Goal: Task Accomplishment & Management: Manage account settings

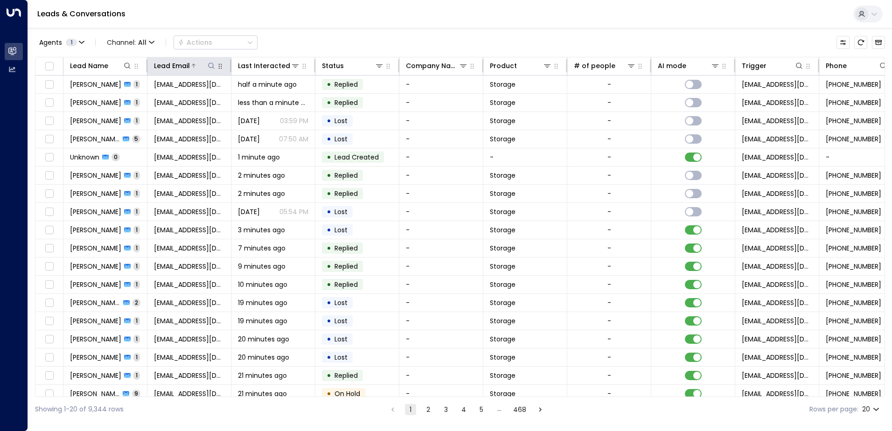
click at [212, 64] on icon at bounding box center [211, 65] width 7 height 7
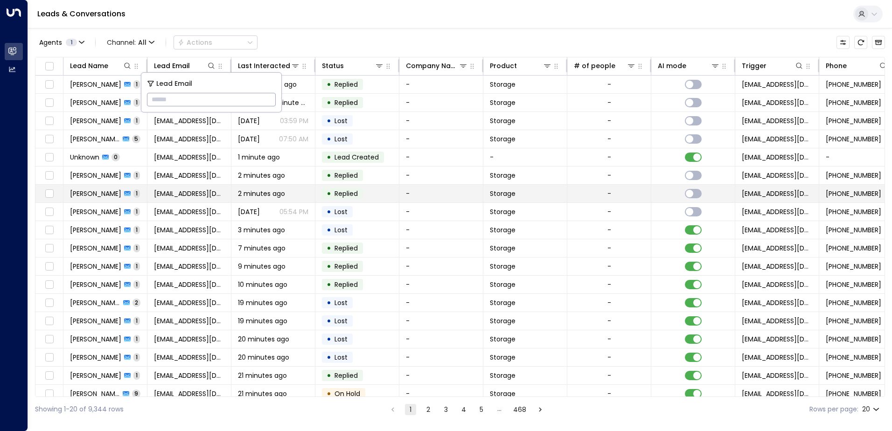
type input "**********"
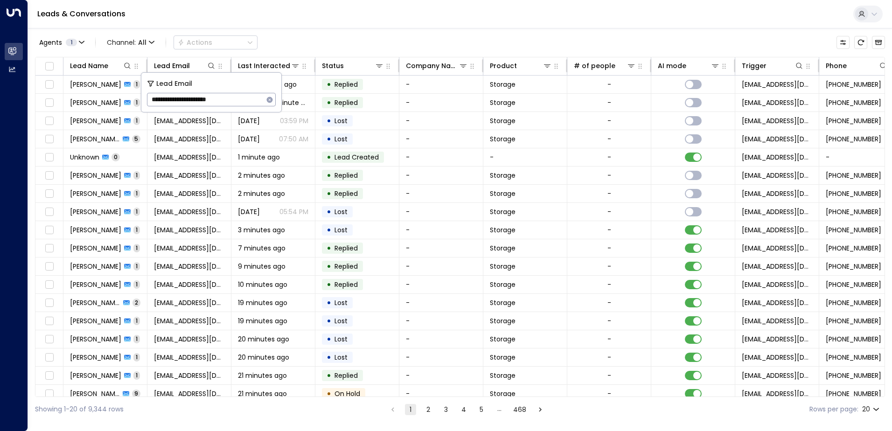
click at [404, 21] on div "Leads & Conversations" at bounding box center [460, 14] width 864 height 28
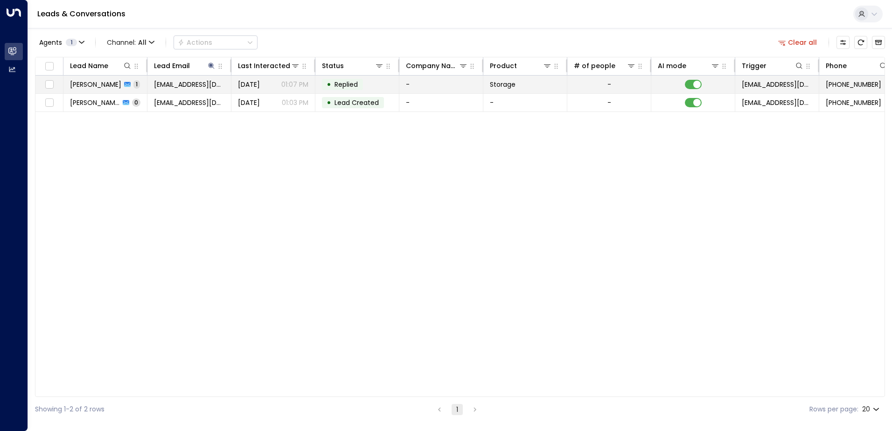
click at [102, 87] on span "[PERSON_NAME]" at bounding box center [95, 84] width 51 height 9
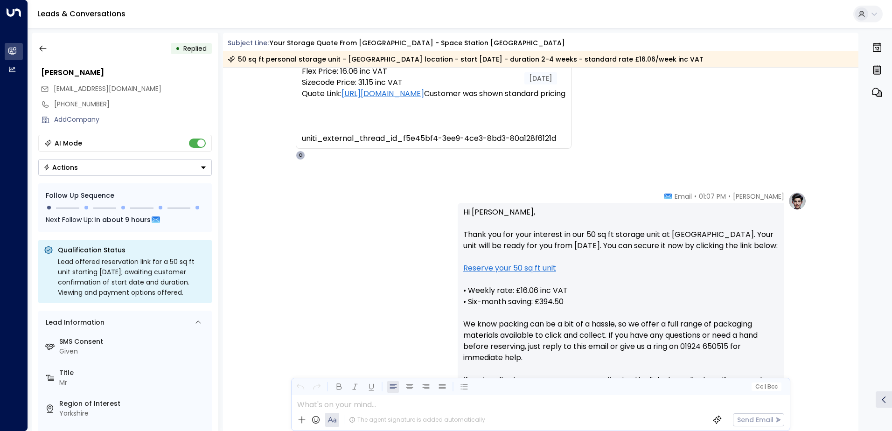
scroll to position [334, 0]
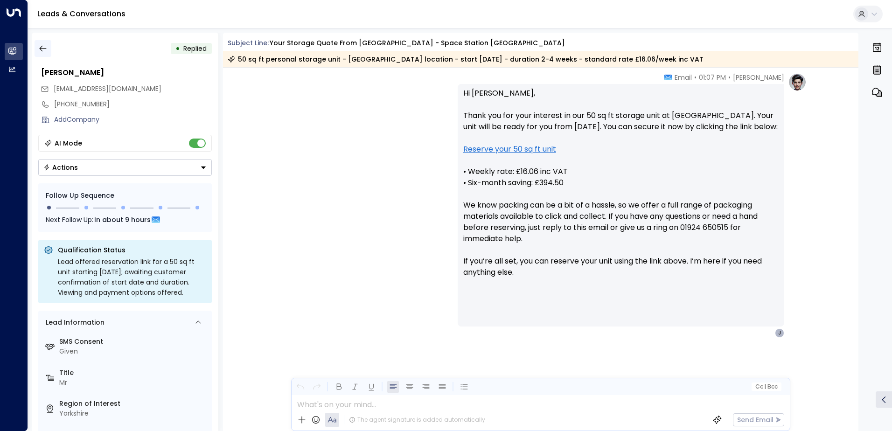
click at [41, 47] on icon "button" at bounding box center [42, 49] width 7 height 6
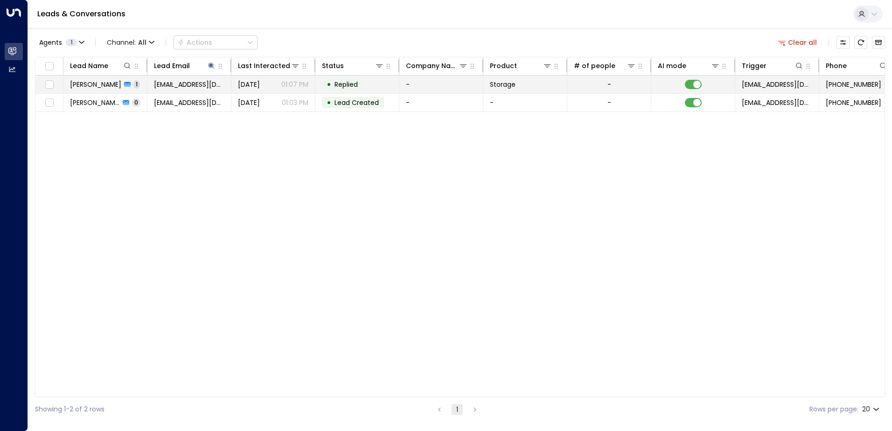
click at [104, 81] on span "[PERSON_NAME]" at bounding box center [95, 84] width 51 height 9
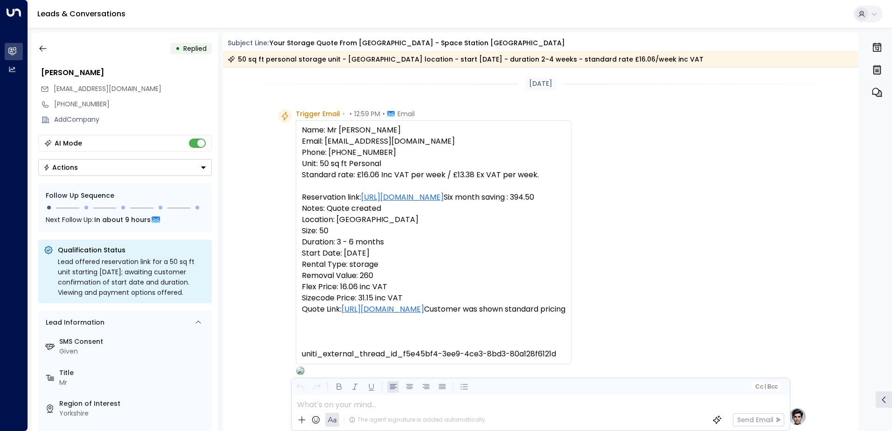
scroll to position [334, 0]
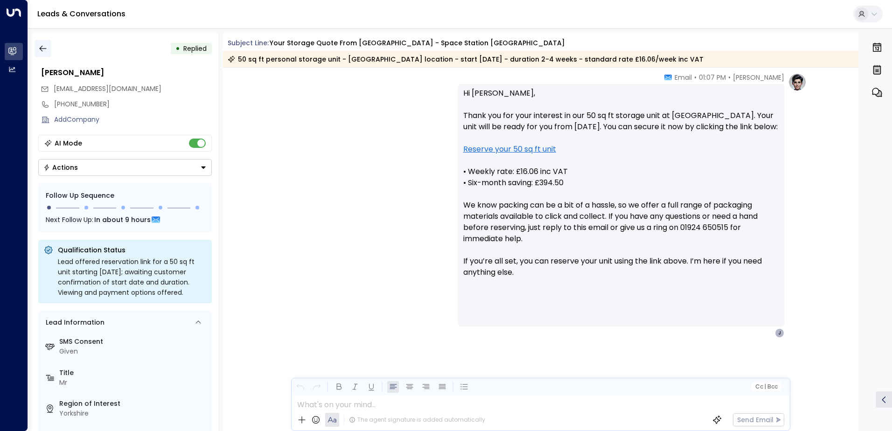
click at [41, 47] on icon "button" at bounding box center [42, 49] width 7 height 6
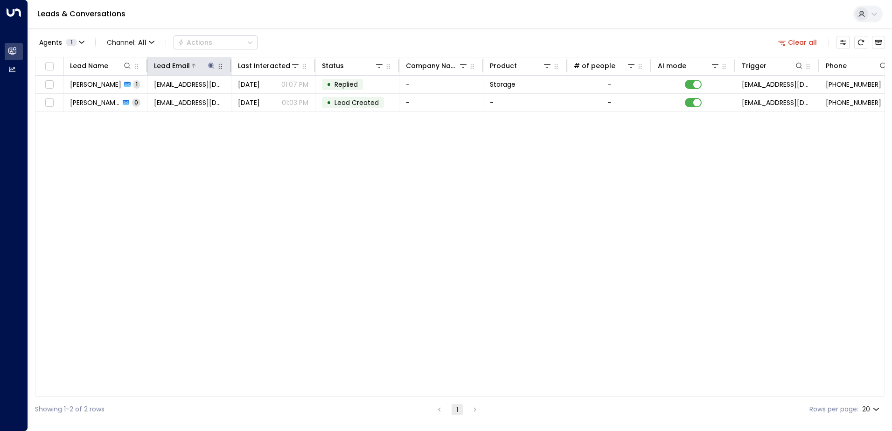
click at [212, 67] on icon at bounding box center [211, 65] width 7 height 7
click at [270, 100] on icon "button" at bounding box center [270, 100] width 6 height 6
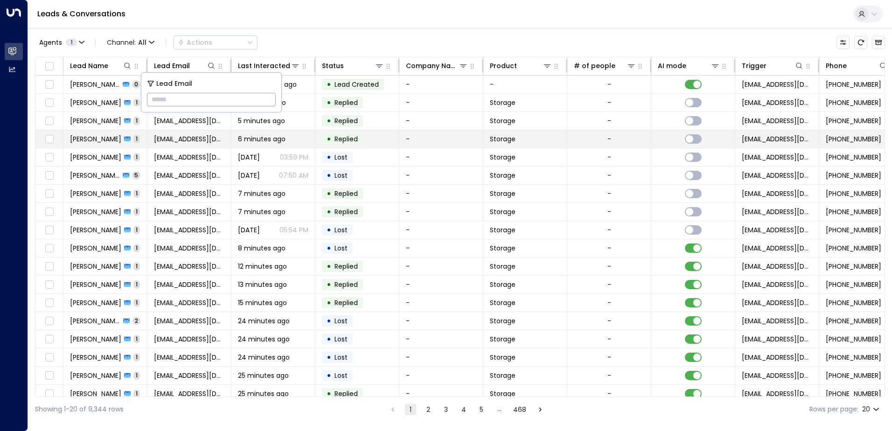
type input "**********"
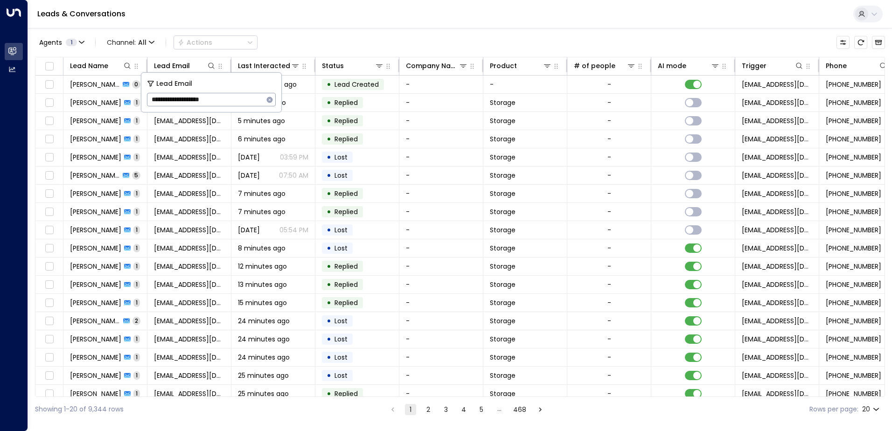
click at [298, 23] on div "Leads & Conversations" at bounding box center [460, 14] width 864 height 28
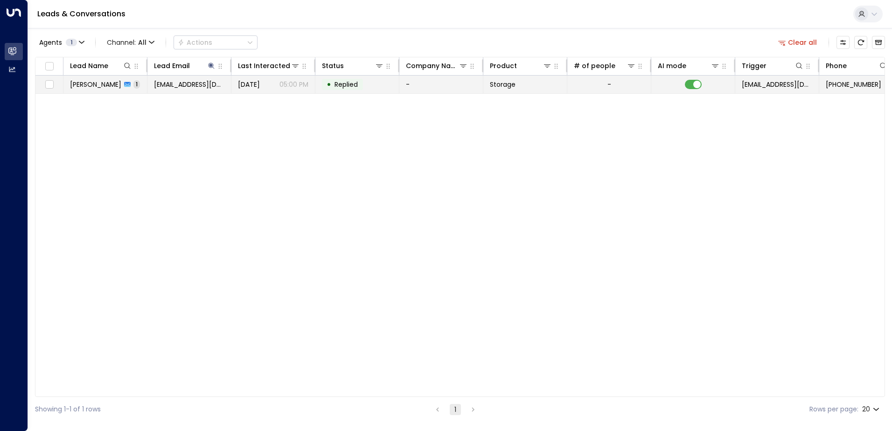
click at [93, 87] on span "[PERSON_NAME]" at bounding box center [95, 84] width 51 height 9
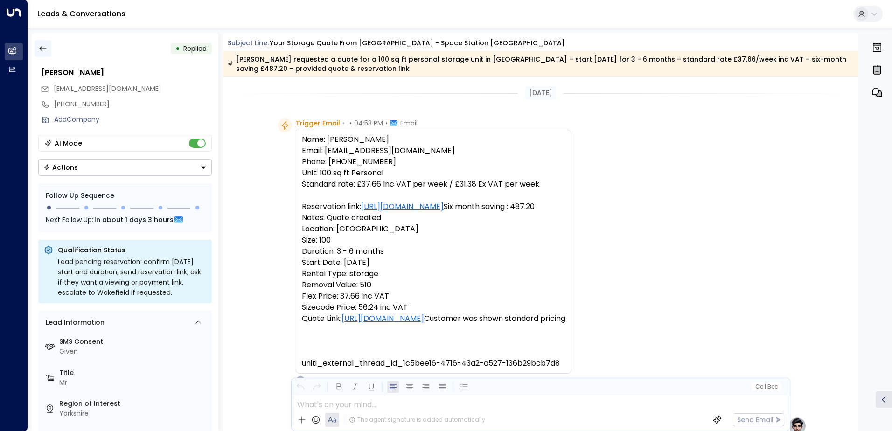
click at [42, 49] on icon "button" at bounding box center [42, 48] width 9 height 9
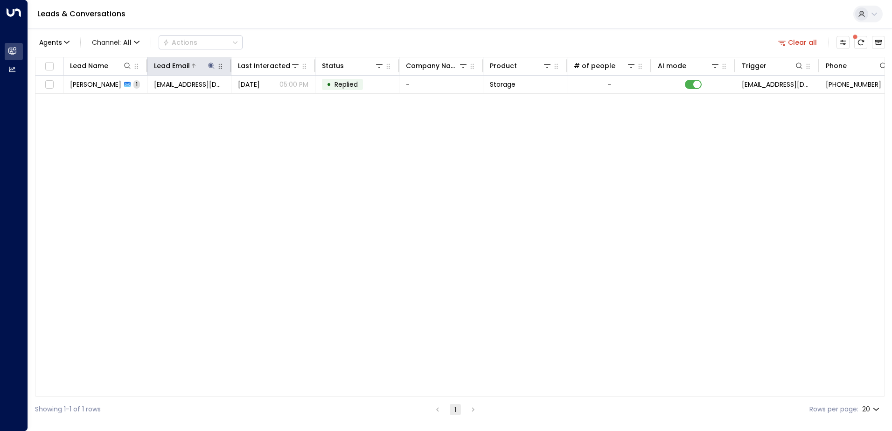
click at [213, 67] on icon at bounding box center [211, 65] width 7 height 7
click at [268, 100] on icon "button" at bounding box center [270, 100] width 6 height 6
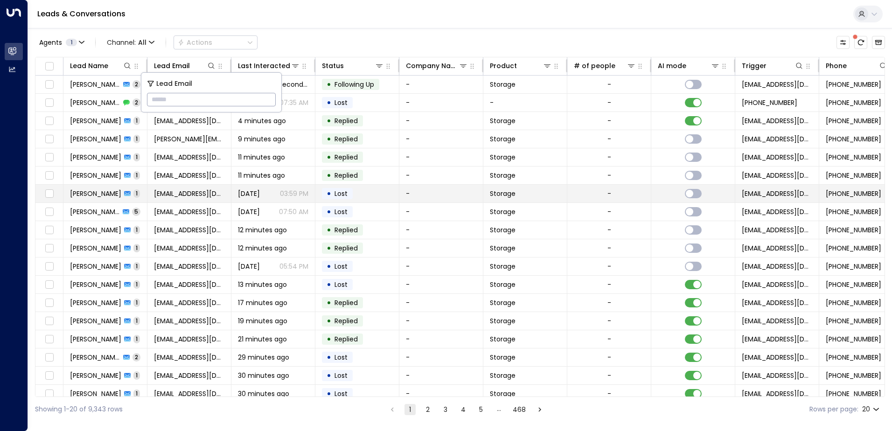
type input "**********"
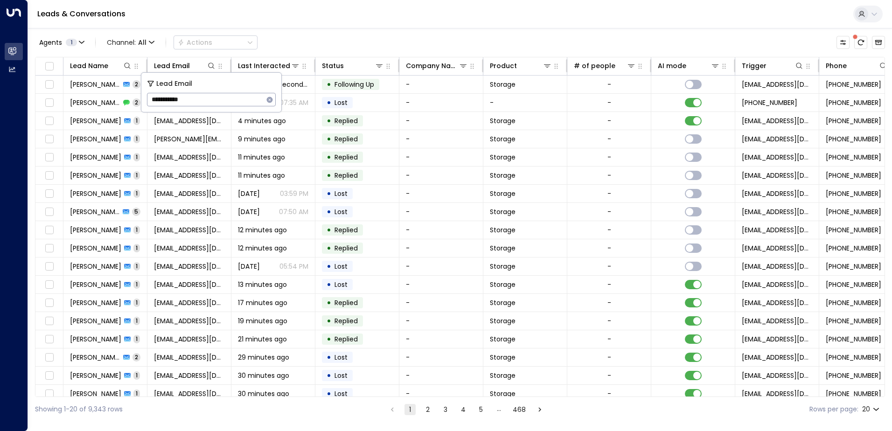
click at [270, 18] on div "Leads & Conversations" at bounding box center [460, 14] width 864 height 28
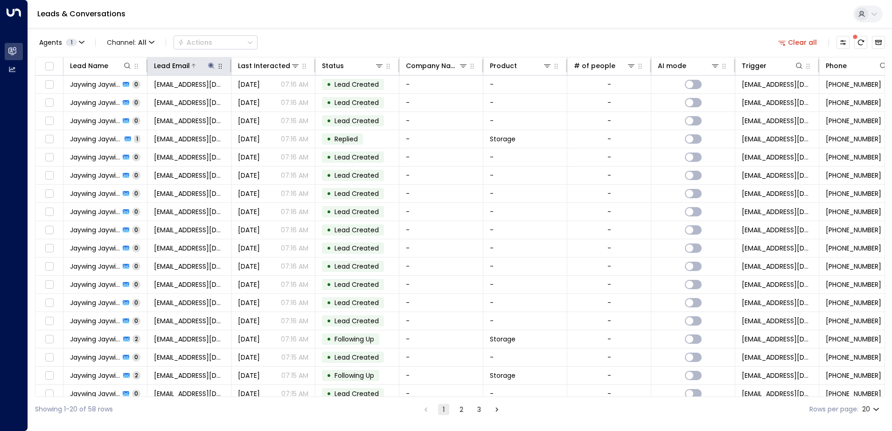
click at [212, 64] on icon at bounding box center [211, 65] width 7 height 7
click at [270, 102] on icon "button" at bounding box center [270, 100] width 6 height 6
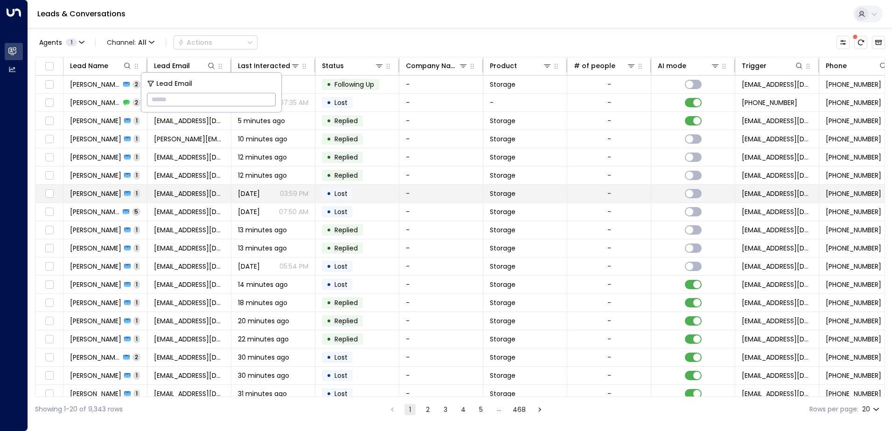
type input "**********"
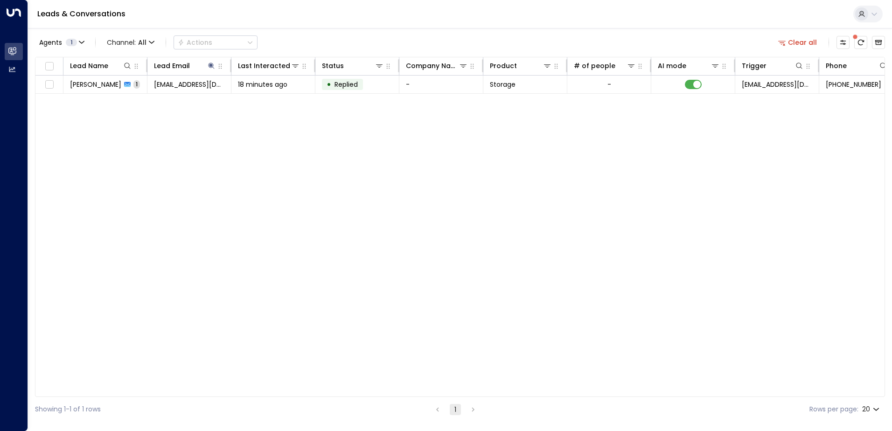
click at [246, 12] on div "Leads & Conversations" at bounding box center [460, 14] width 864 height 28
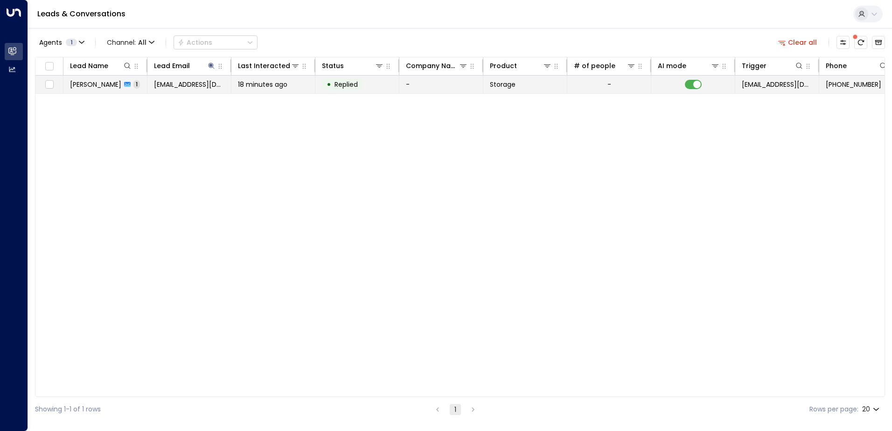
click at [174, 89] on span "[EMAIL_ADDRESS][DOMAIN_NAME]" at bounding box center [189, 84] width 70 height 9
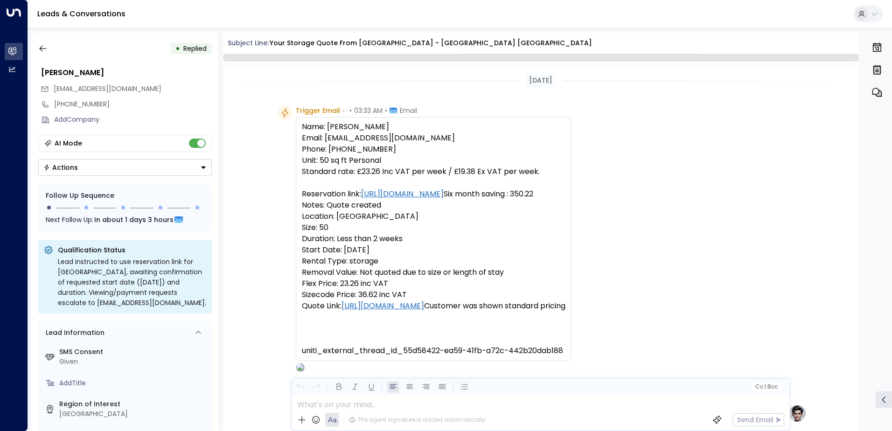
scroll to position [352, 0]
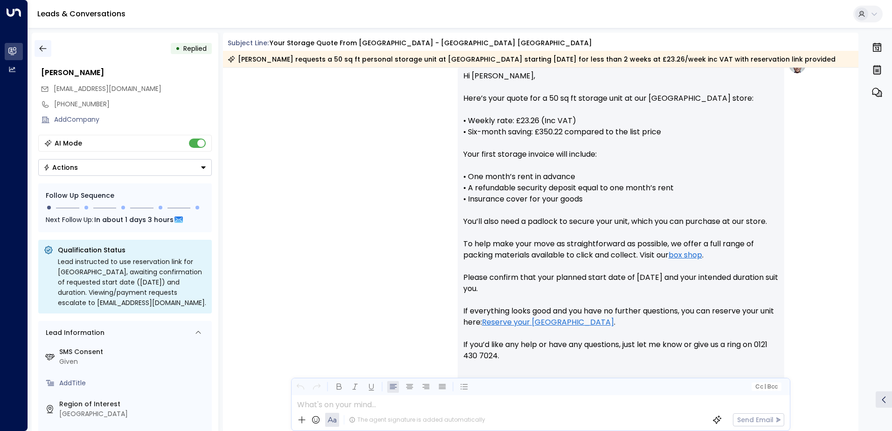
click at [44, 51] on icon "button" at bounding box center [42, 48] width 9 height 9
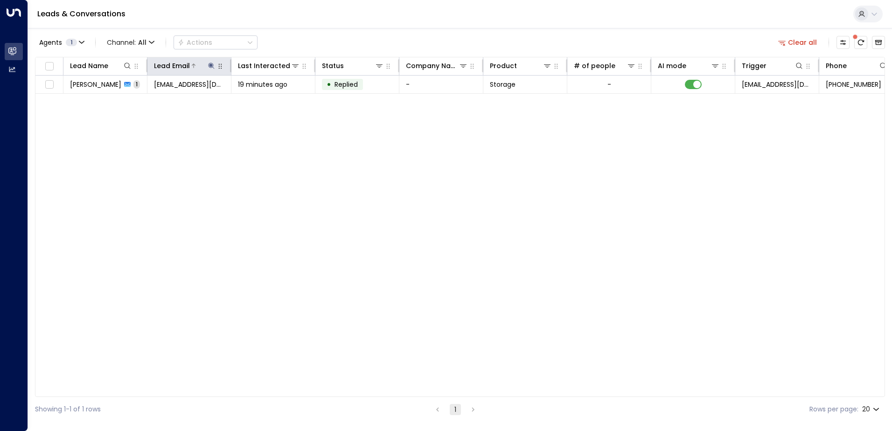
click at [209, 66] on icon at bounding box center [211, 65] width 7 height 7
click at [266, 100] on icon "button" at bounding box center [269, 99] width 7 height 7
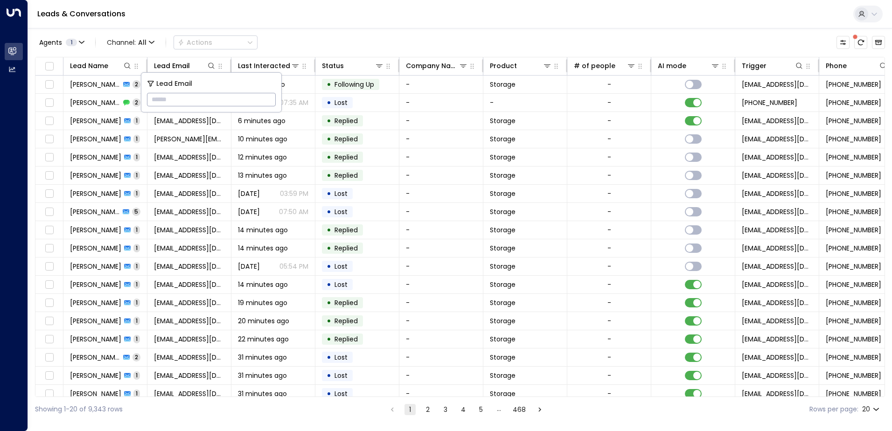
type input "**********"
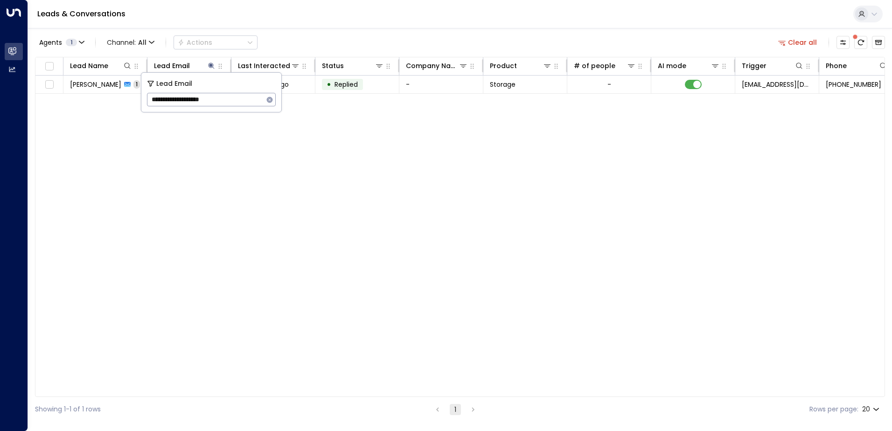
click at [272, 25] on div "Leads & Conversations" at bounding box center [460, 14] width 864 height 28
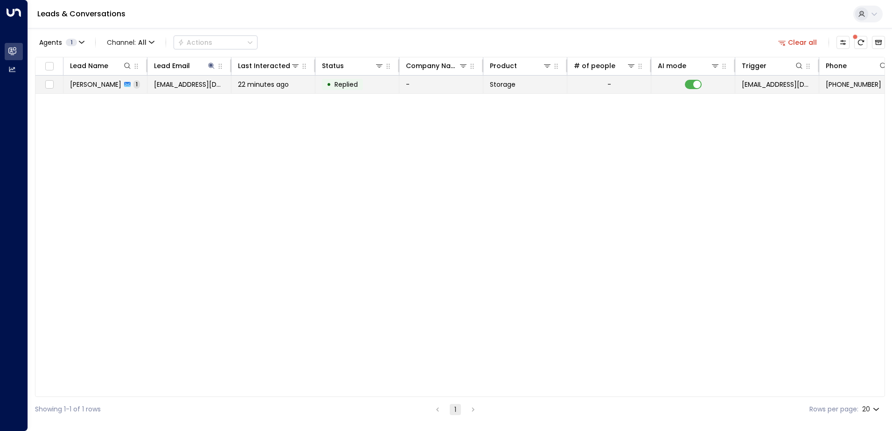
click at [115, 85] on span "[PERSON_NAME]" at bounding box center [95, 84] width 51 height 9
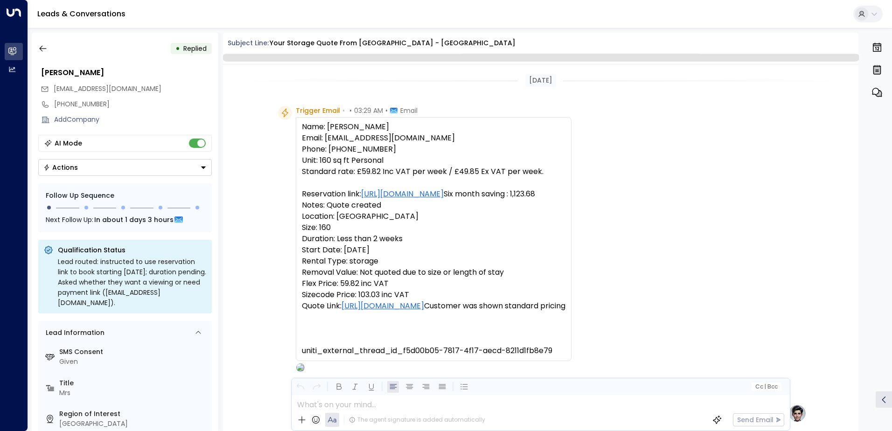
scroll to position [352, 0]
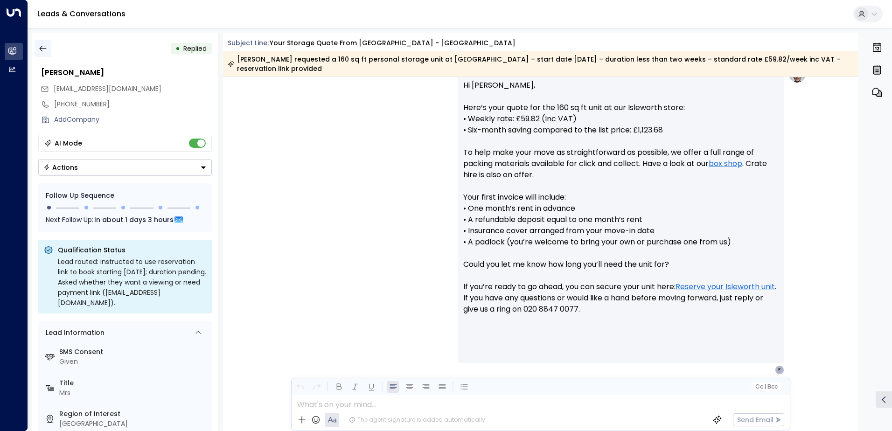
click at [44, 47] on icon "button" at bounding box center [42, 48] width 9 height 9
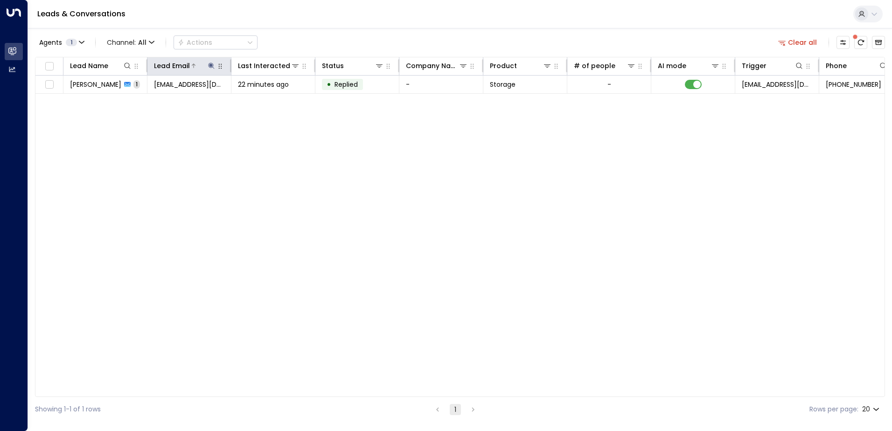
click at [209, 66] on icon at bounding box center [211, 65] width 7 height 7
click at [270, 102] on icon "button" at bounding box center [270, 100] width 6 height 6
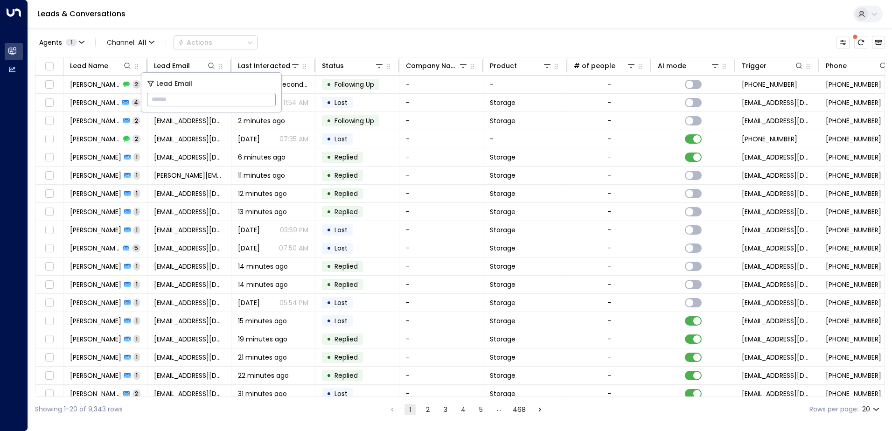
type input "**********"
click at [286, 24] on div "Leads & Conversations" at bounding box center [460, 14] width 864 height 28
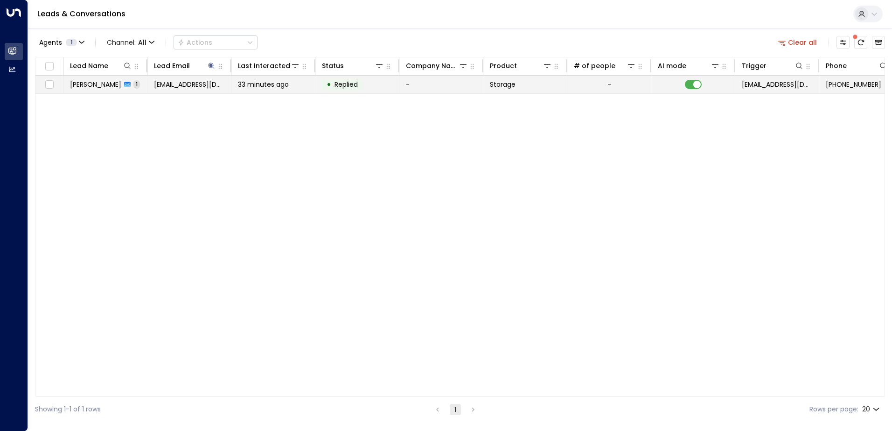
click at [186, 89] on span "[EMAIL_ADDRESS][DOMAIN_NAME]" at bounding box center [189, 84] width 70 height 9
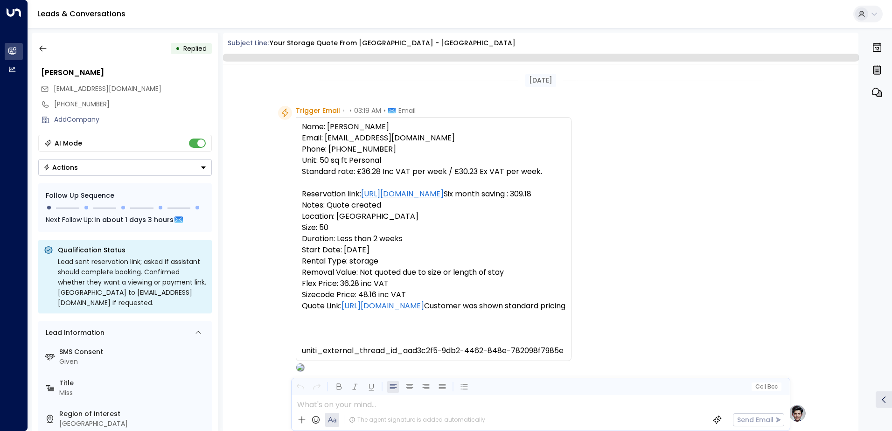
scroll to position [320, 0]
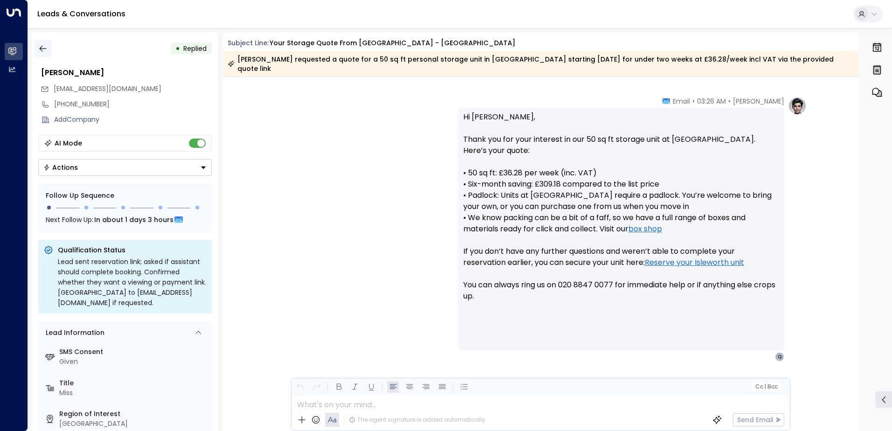
click at [40, 47] on icon "button" at bounding box center [42, 48] width 9 height 9
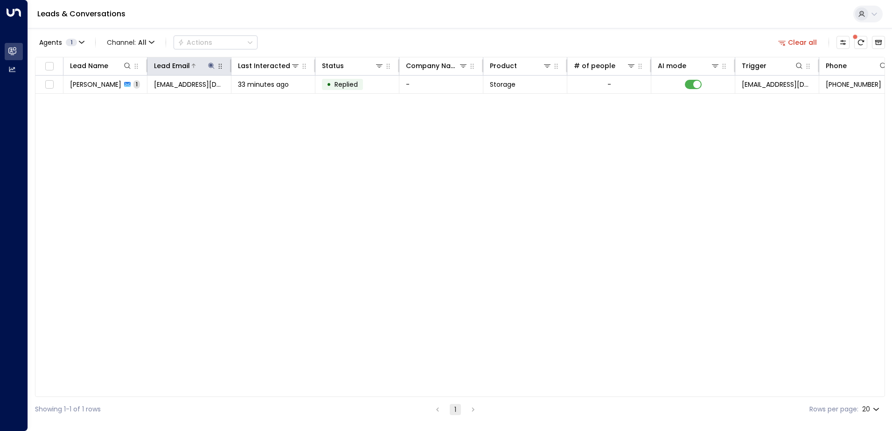
click at [210, 65] on icon at bounding box center [211, 65] width 6 height 6
drag, startPoint x: 269, startPoint y: 99, endPoint x: 255, endPoint y: 100, distance: 14.0
click at [269, 99] on icon "button" at bounding box center [269, 99] width 7 height 7
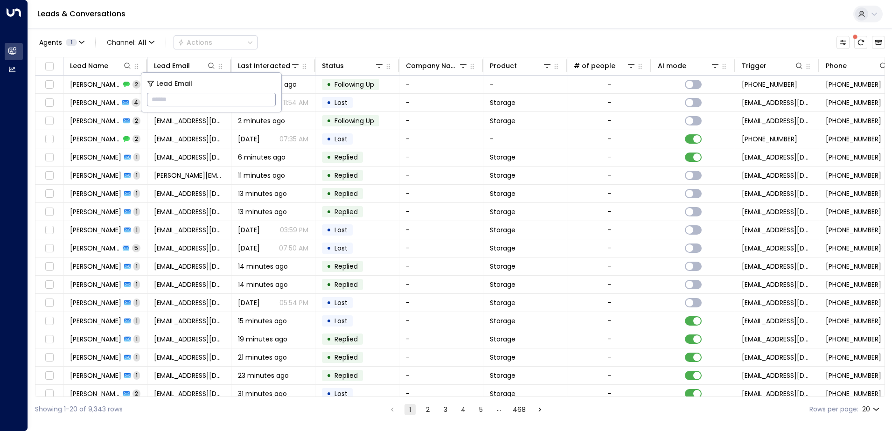
type input "**********"
click at [297, 16] on div "Leads & Conversations" at bounding box center [460, 14] width 864 height 28
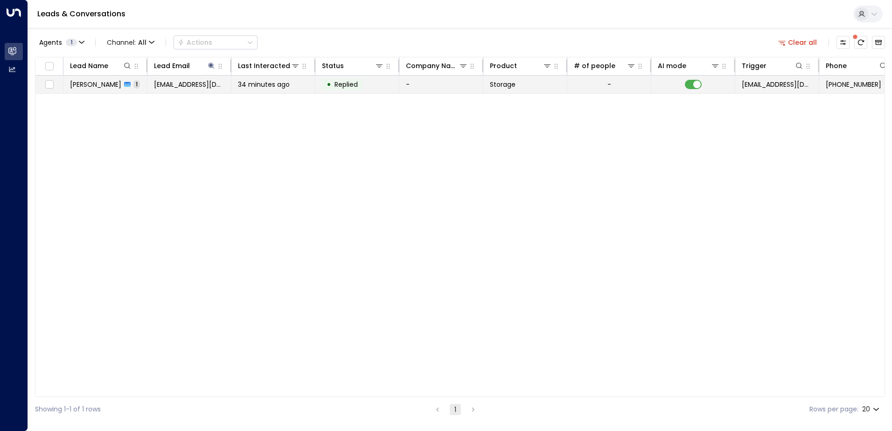
click at [152, 86] on td "[EMAIL_ADDRESS][DOMAIN_NAME]" at bounding box center [189, 85] width 84 height 18
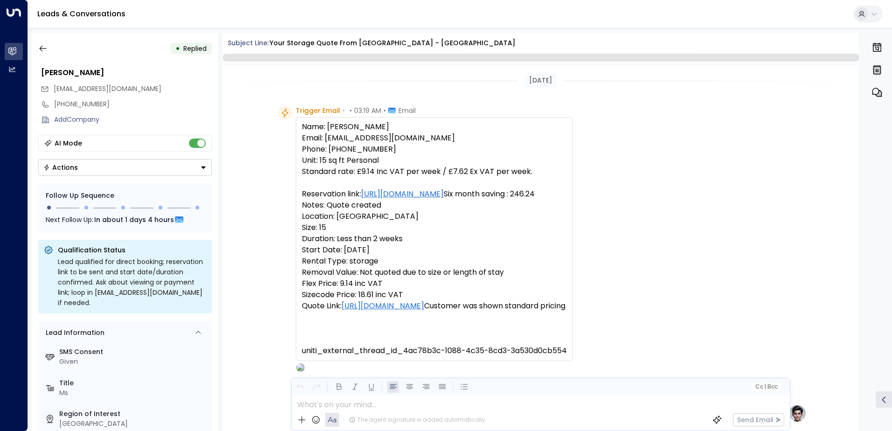
scroll to position [331, 0]
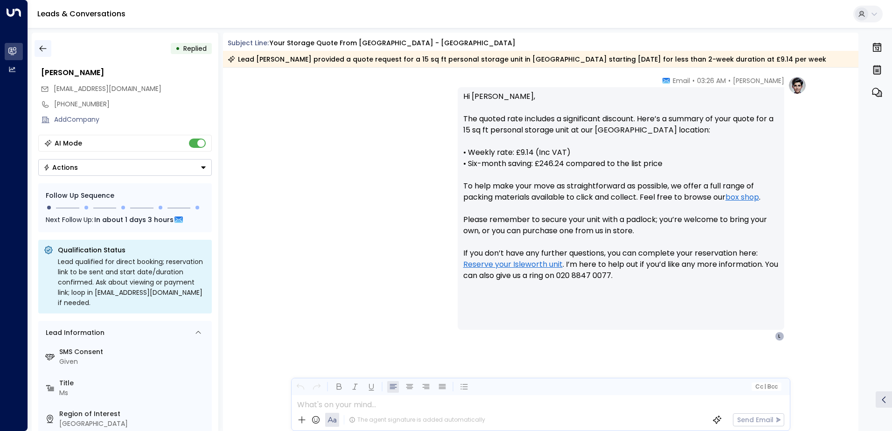
click at [45, 52] on icon "button" at bounding box center [42, 48] width 9 height 9
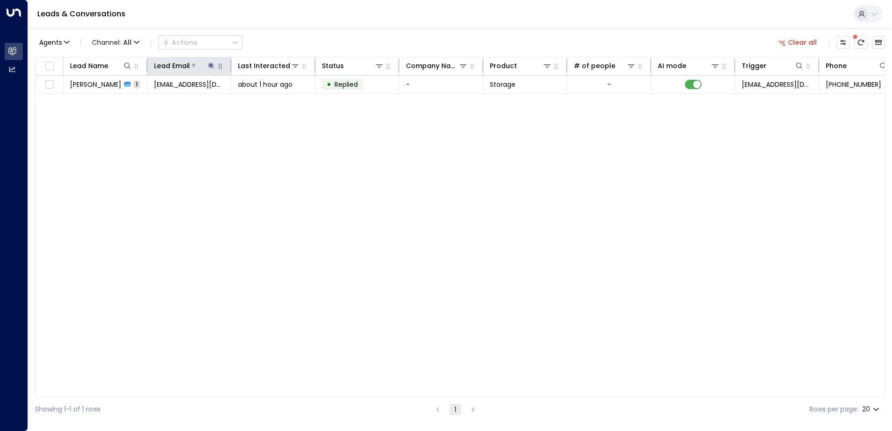
click at [211, 63] on icon at bounding box center [211, 65] width 7 height 7
click at [269, 97] on icon "button" at bounding box center [270, 100] width 6 height 6
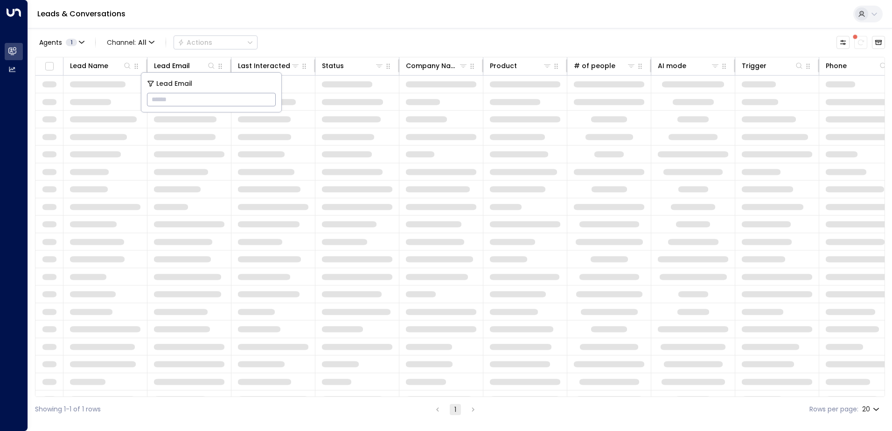
type input "**********"
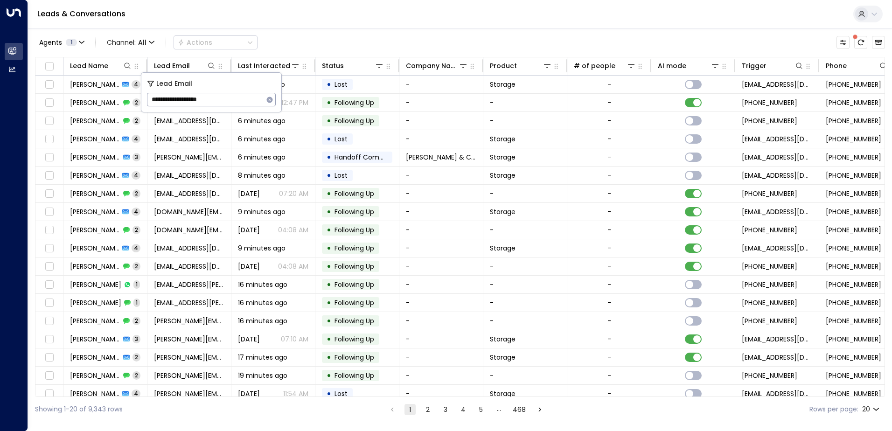
click at [313, 21] on div "Leads & Conversations" at bounding box center [460, 14] width 864 height 28
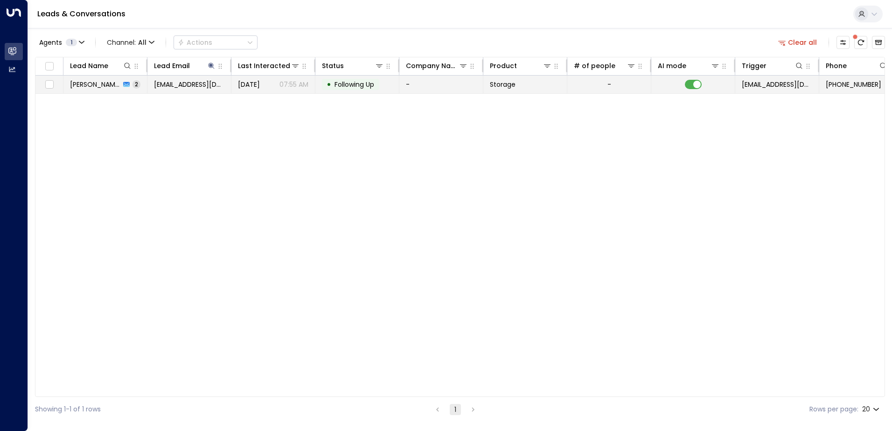
click at [182, 85] on span "[EMAIL_ADDRESS][DOMAIN_NAME]" at bounding box center [189, 84] width 70 height 9
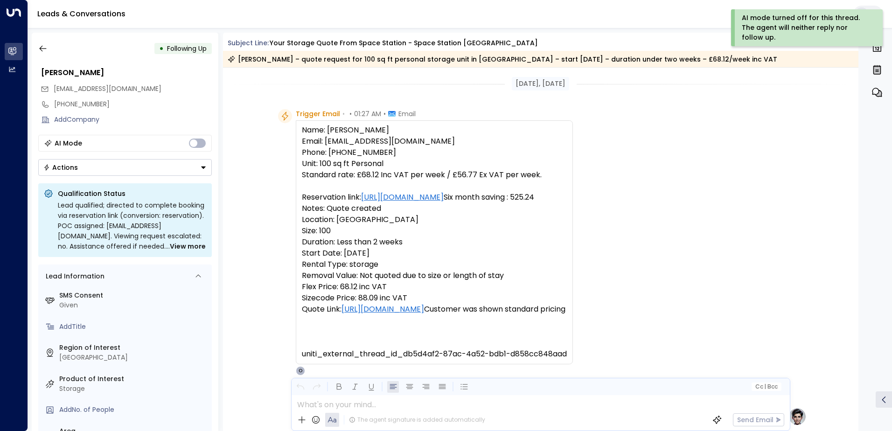
click at [204, 168] on icon "Button group with a nested menu" at bounding box center [203, 167] width 7 height 7
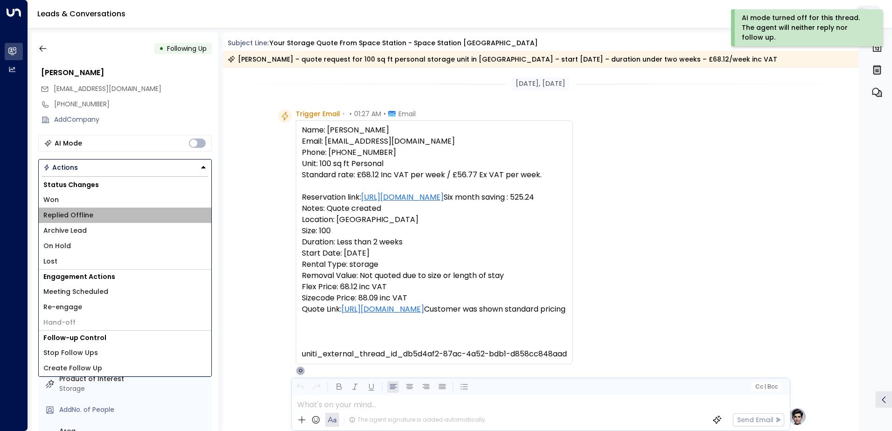
click at [82, 215] on span "Replied Offline" at bounding box center [68, 215] width 50 height 10
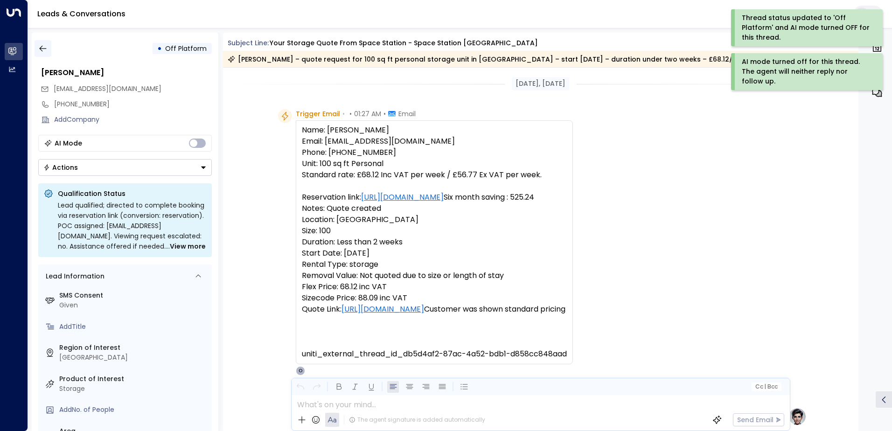
click at [42, 50] on icon "button" at bounding box center [42, 49] width 7 height 6
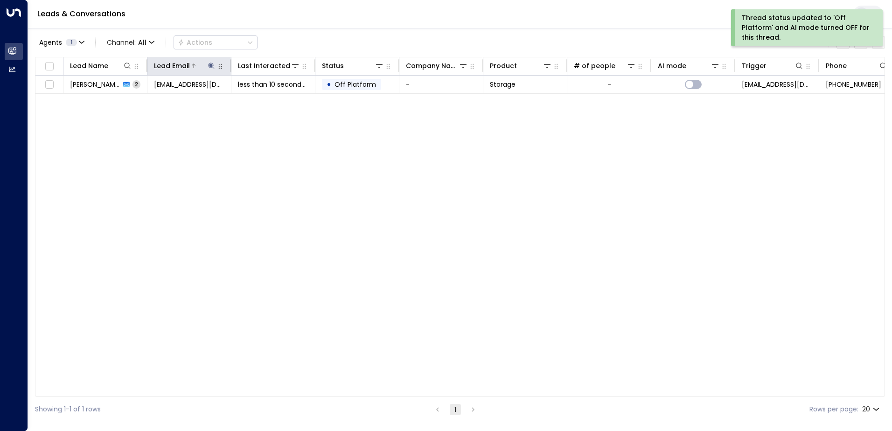
click at [209, 65] on icon at bounding box center [211, 65] width 7 height 7
click at [269, 101] on icon "button" at bounding box center [270, 100] width 6 height 6
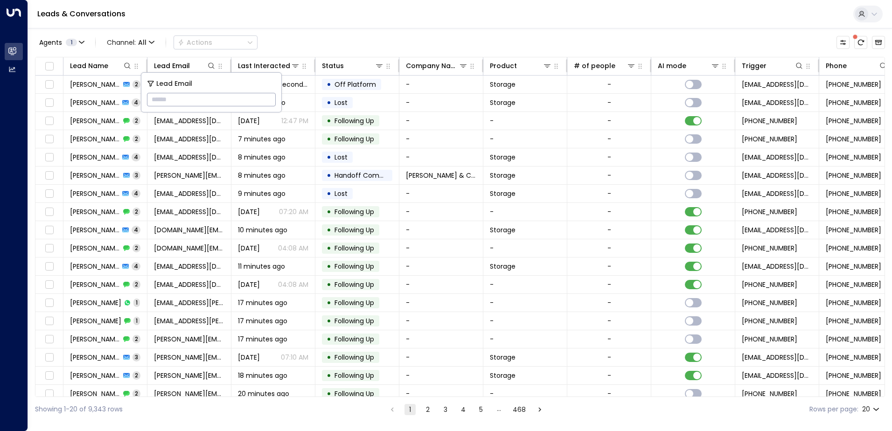
click at [181, 102] on input "text" at bounding box center [211, 99] width 129 height 17
paste input "**********"
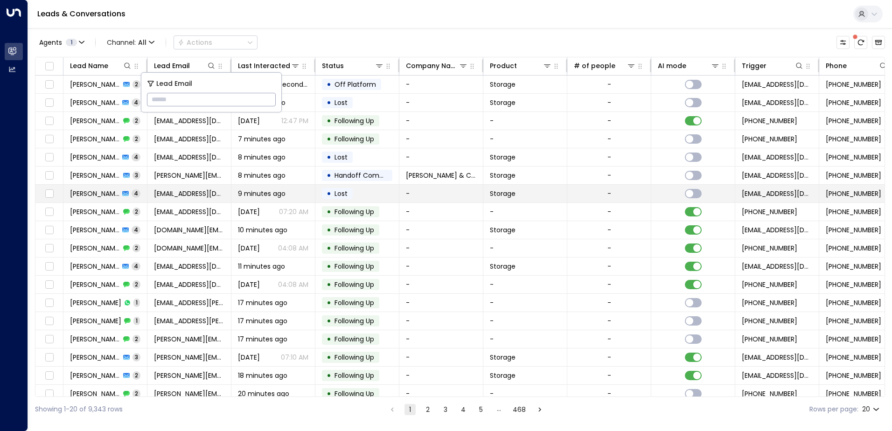
type input "**********"
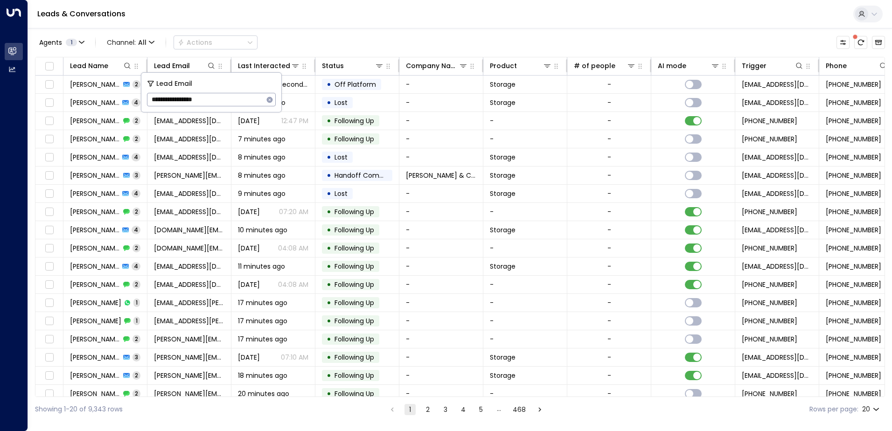
click at [372, 22] on div "Leads & Conversations" at bounding box center [460, 14] width 864 height 28
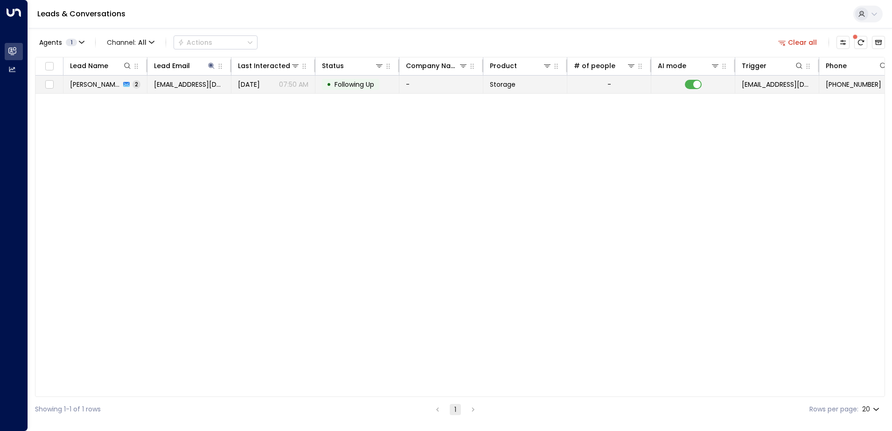
click at [100, 91] on td "[PERSON_NAME] 2" at bounding box center [105, 85] width 84 height 18
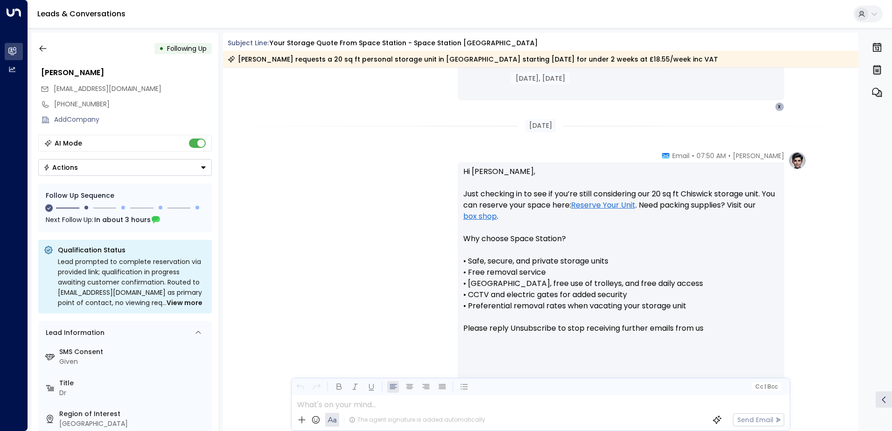
scroll to position [628, 0]
